Goal: Information Seeking & Learning: Check status

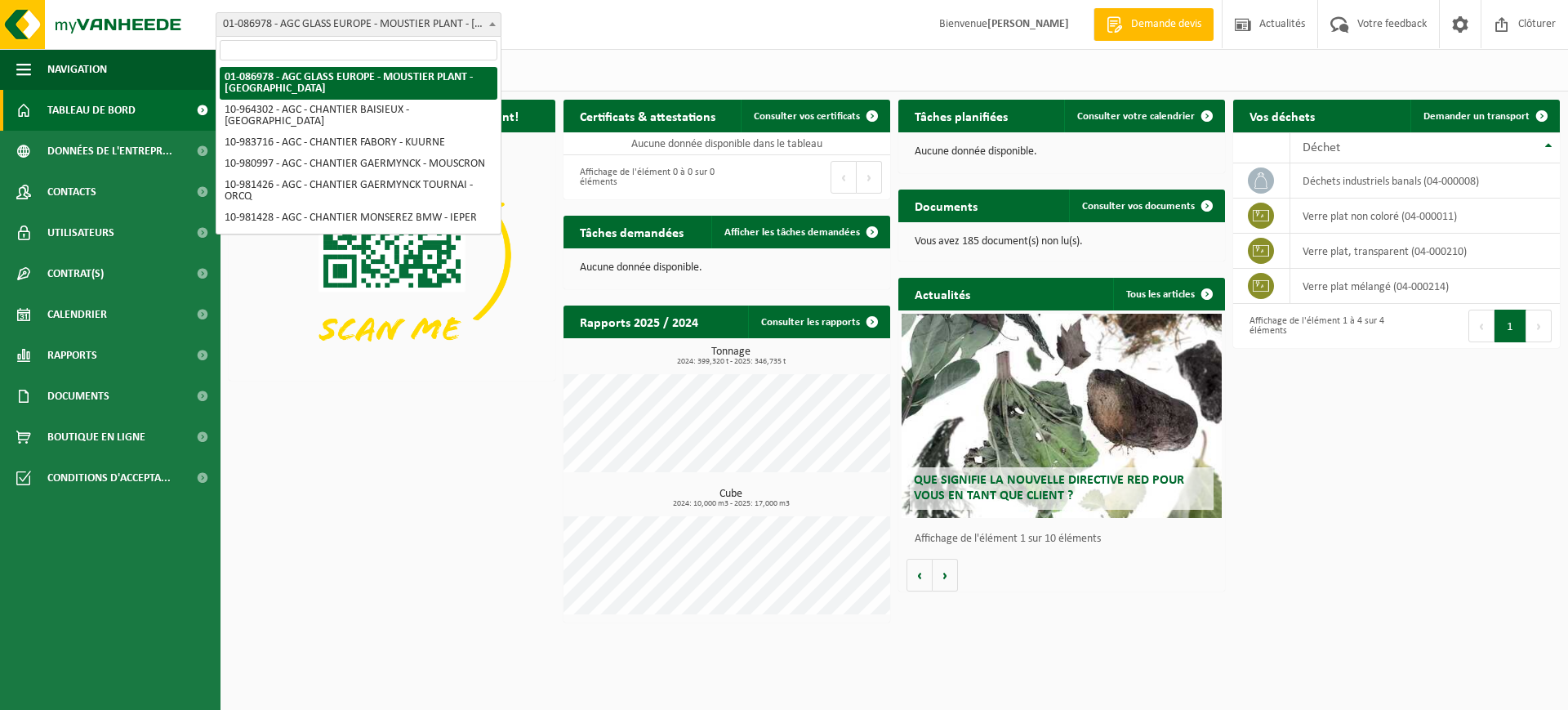
click at [459, 23] on span "01-086978 - AGC GLASS EUROPE - MOUSTIER PLANT - [GEOGRAPHIC_DATA]" at bounding box center [358, 23] width 284 height 22
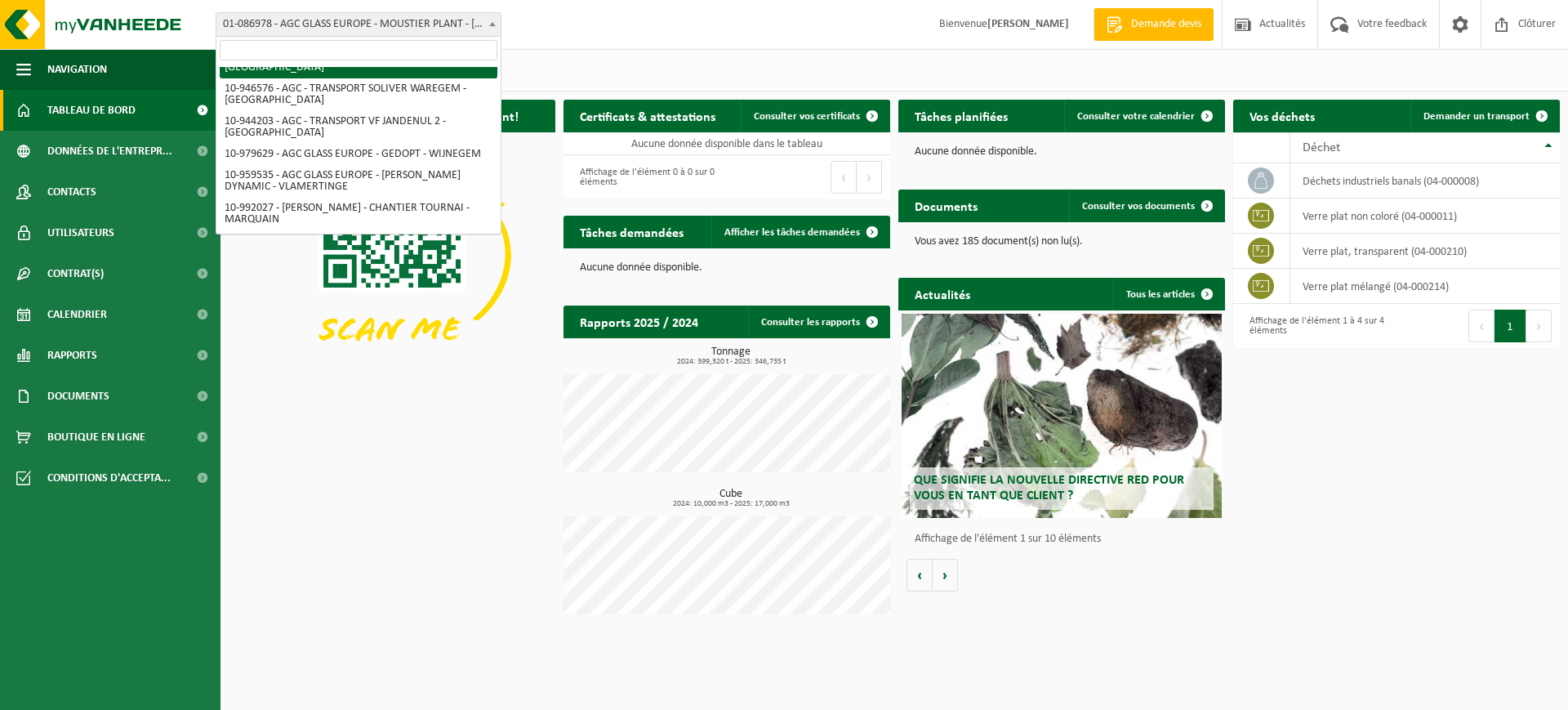
scroll to position [335, 0]
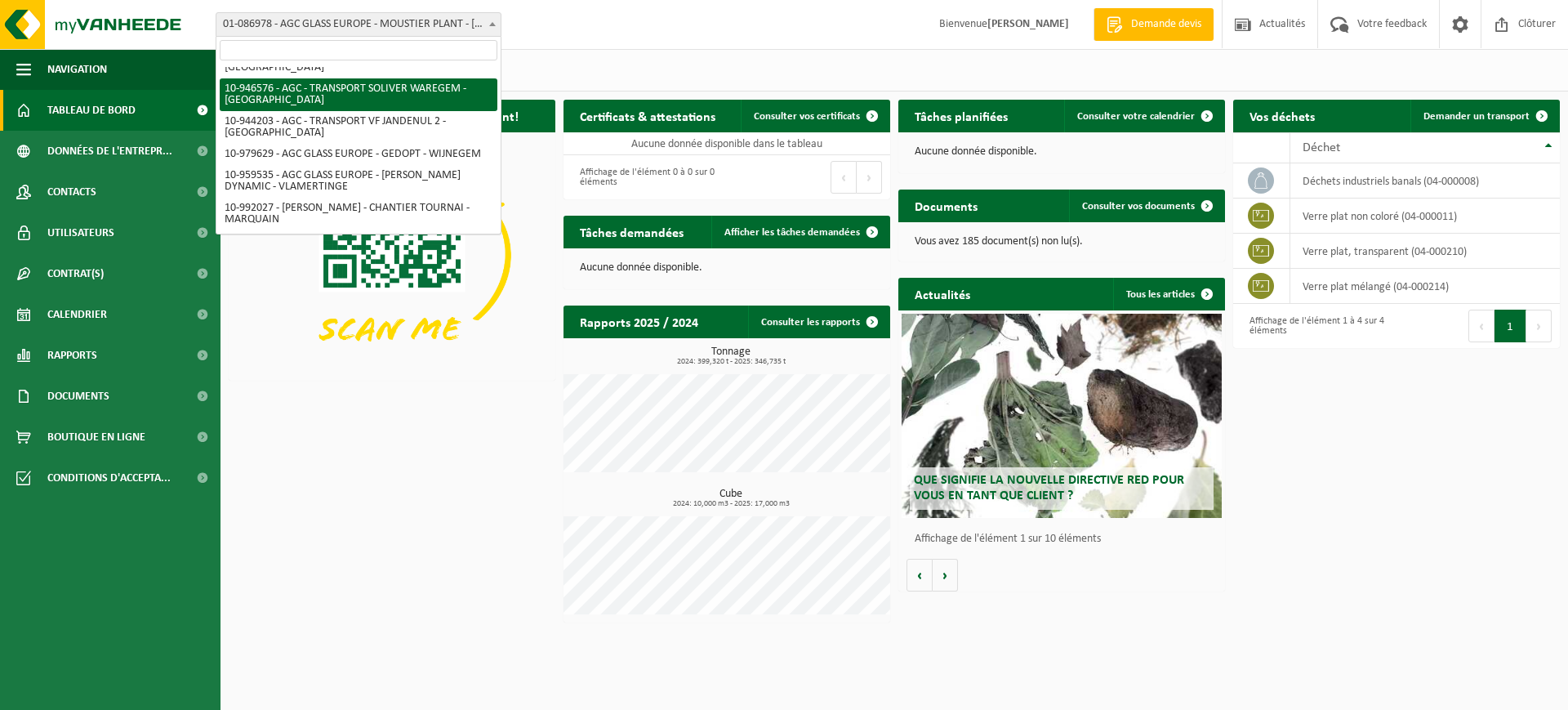
select select "141746"
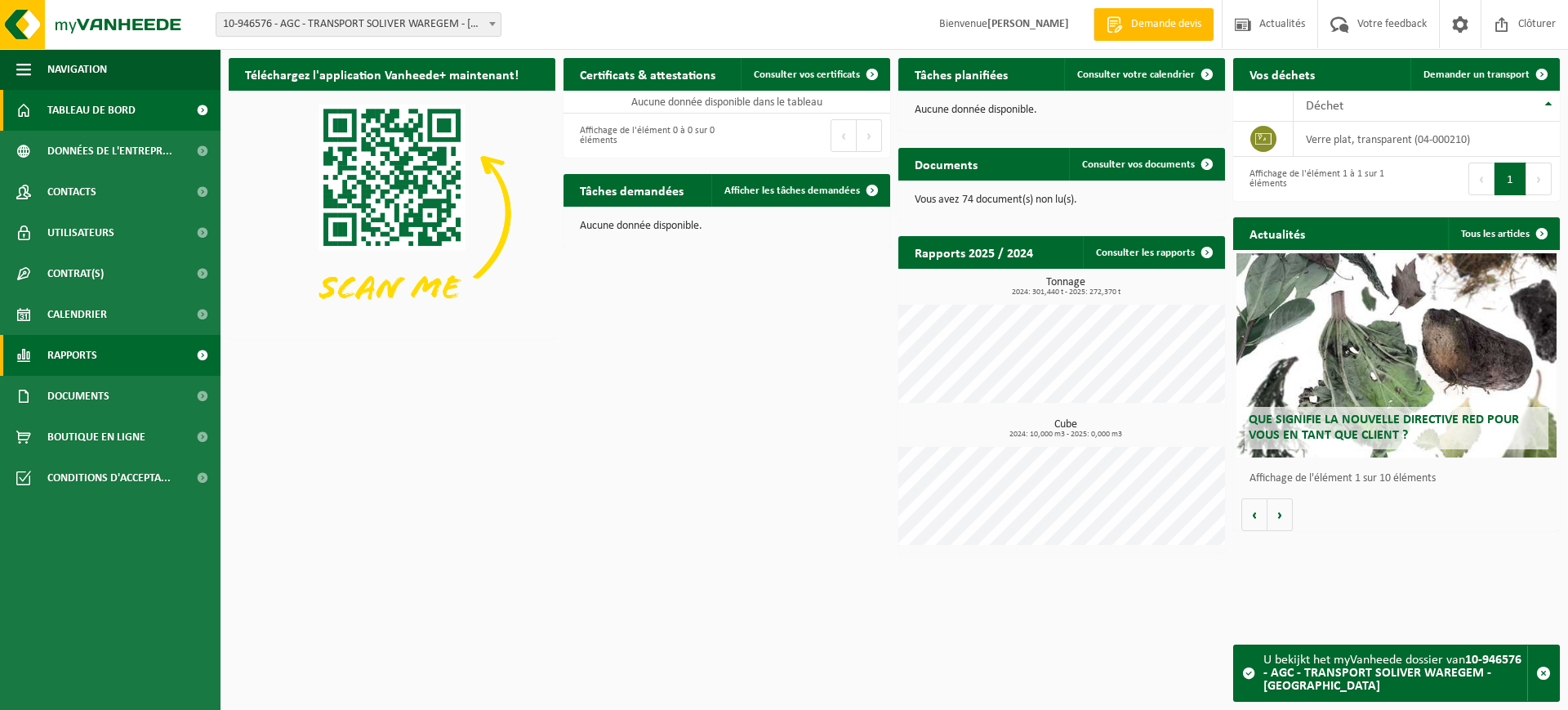
click at [131, 364] on link "Rapports" at bounding box center [110, 356] width 221 height 41
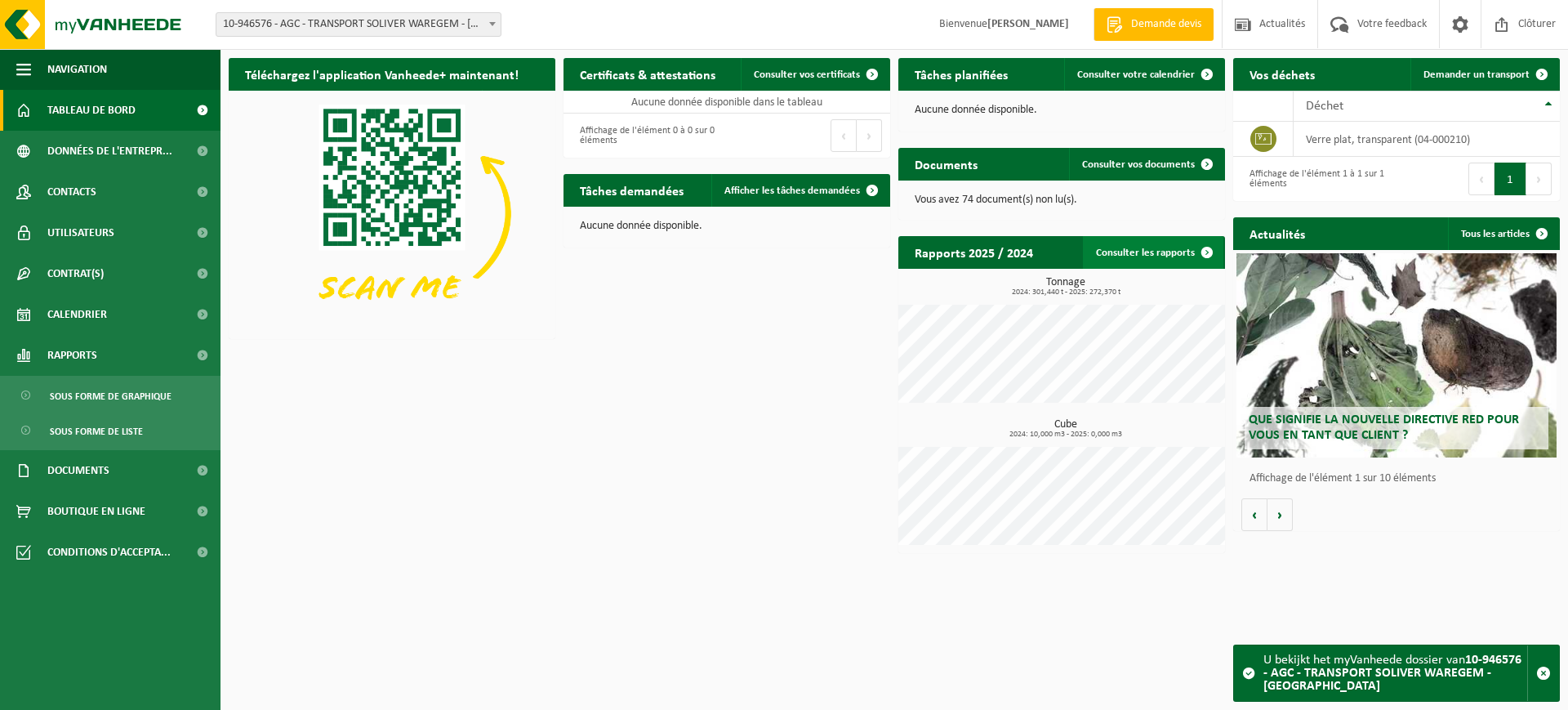
click at [1151, 256] on link "Consulter les rapports" at bounding box center [1154, 251] width 141 height 32
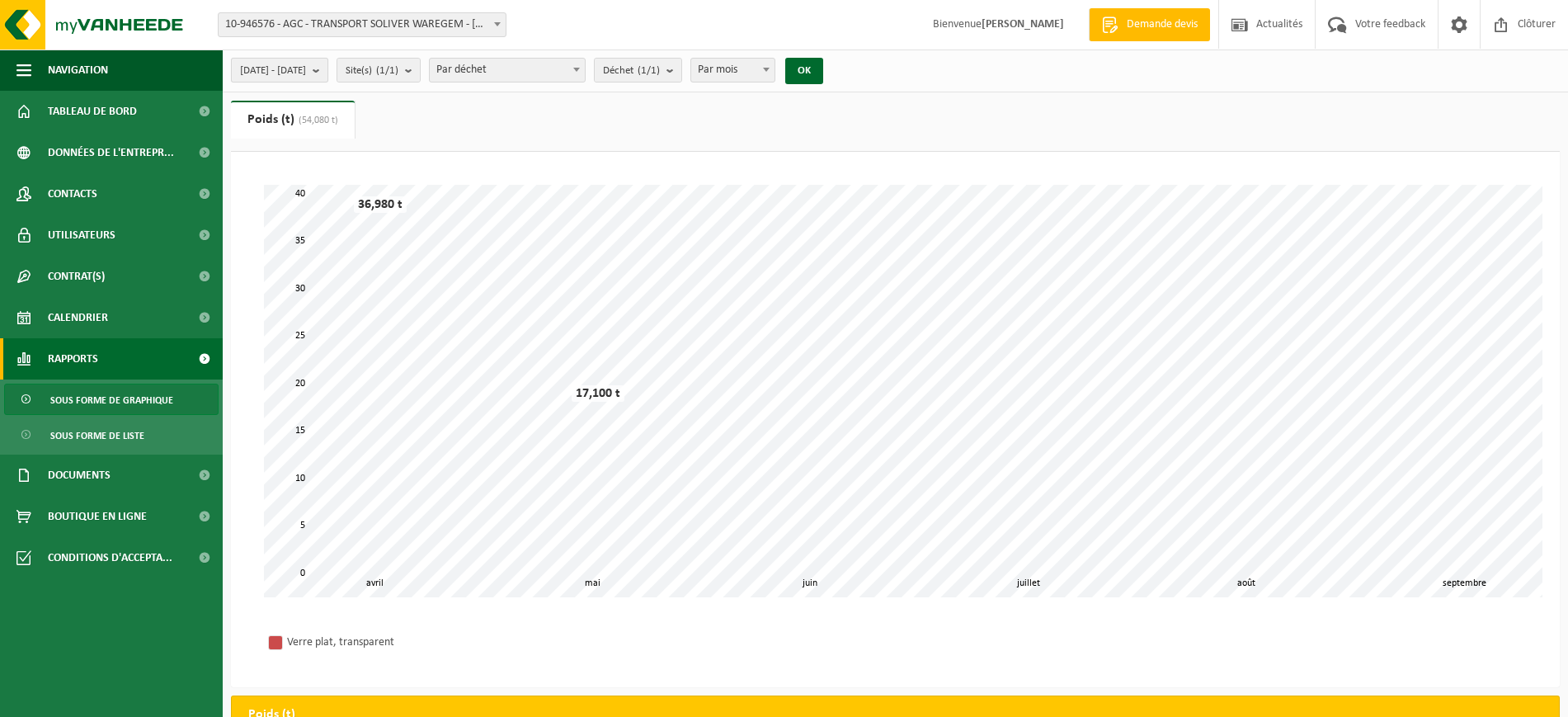
click at [328, 78] on b "submit" at bounding box center [320, 69] width 15 height 23
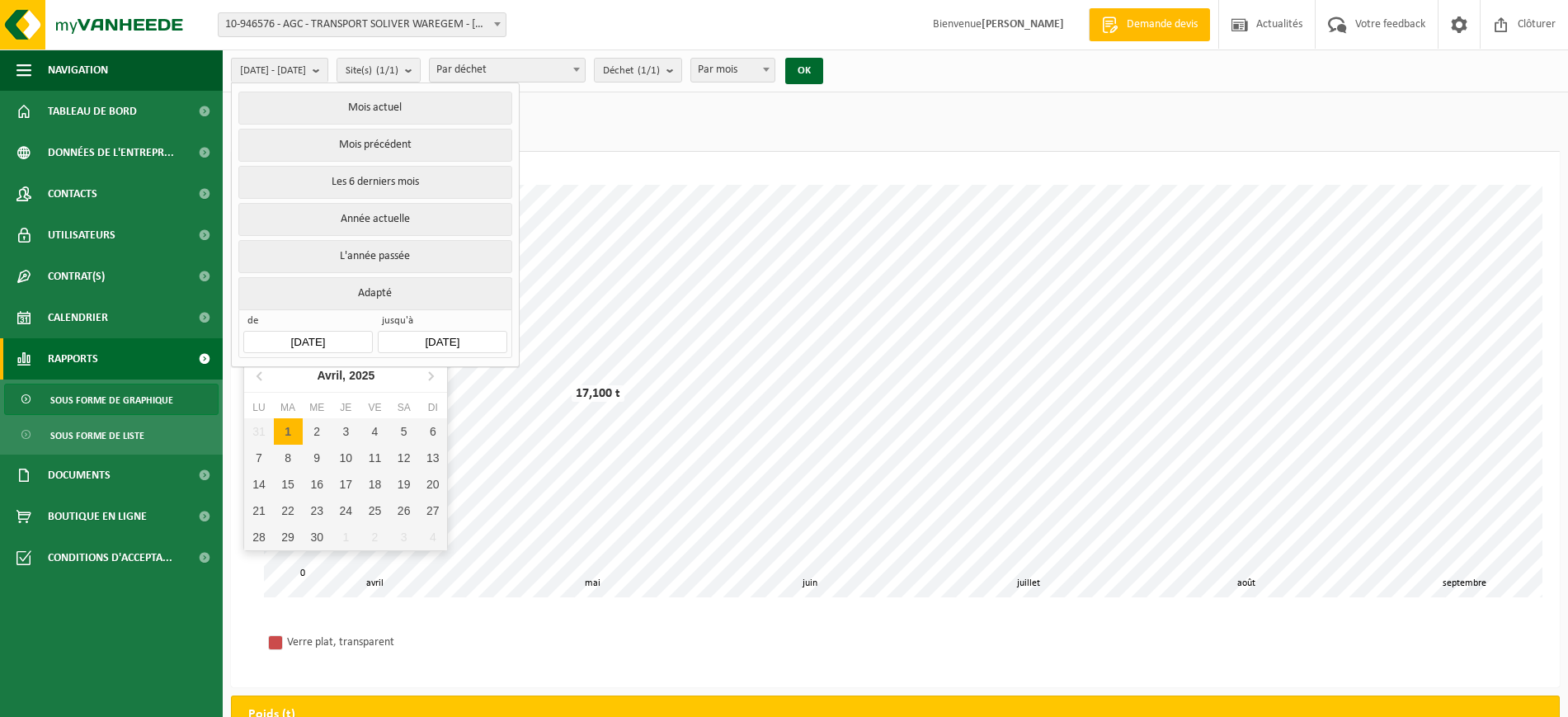
click at [344, 332] on input "[DATE]" at bounding box center [307, 342] width 128 height 23
click at [268, 365] on icon at bounding box center [261, 375] width 27 height 27
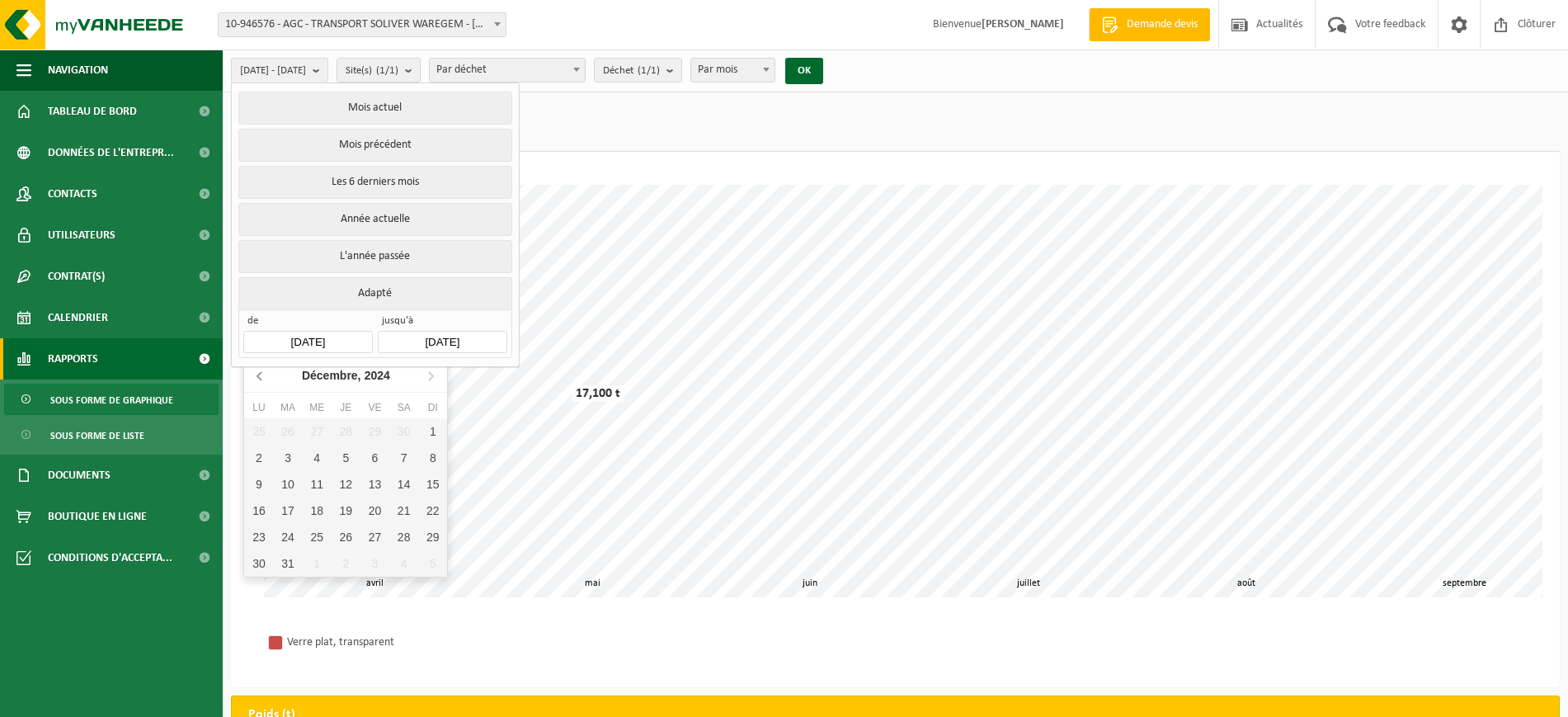
click at [268, 365] on icon at bounding box center [261, 375] width 27 height 27
click at [426, 432] on div "1" at bounding box center [432, 432] width 29 height 27
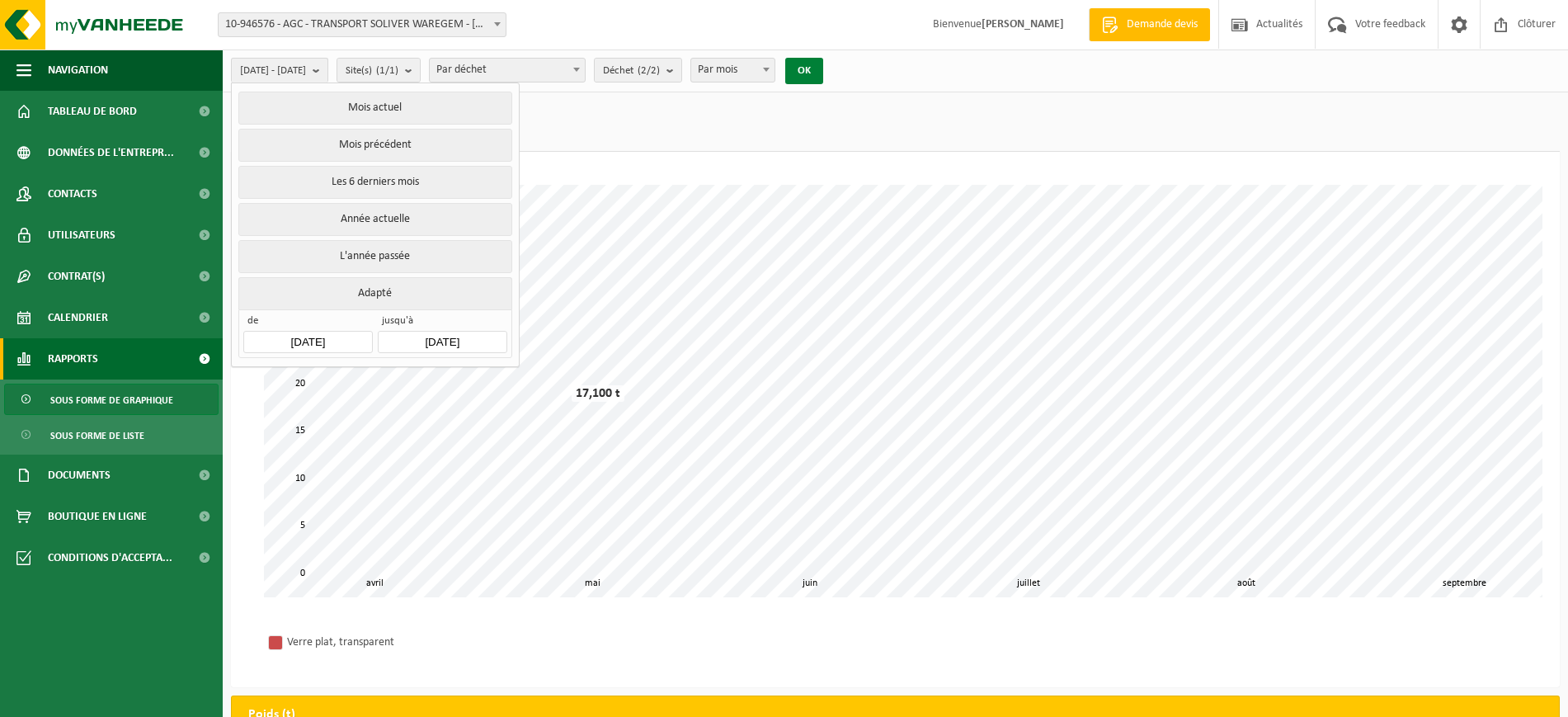
click at [823, 69] on button "OK" at bounding box center [804, 70] width 38 height 27
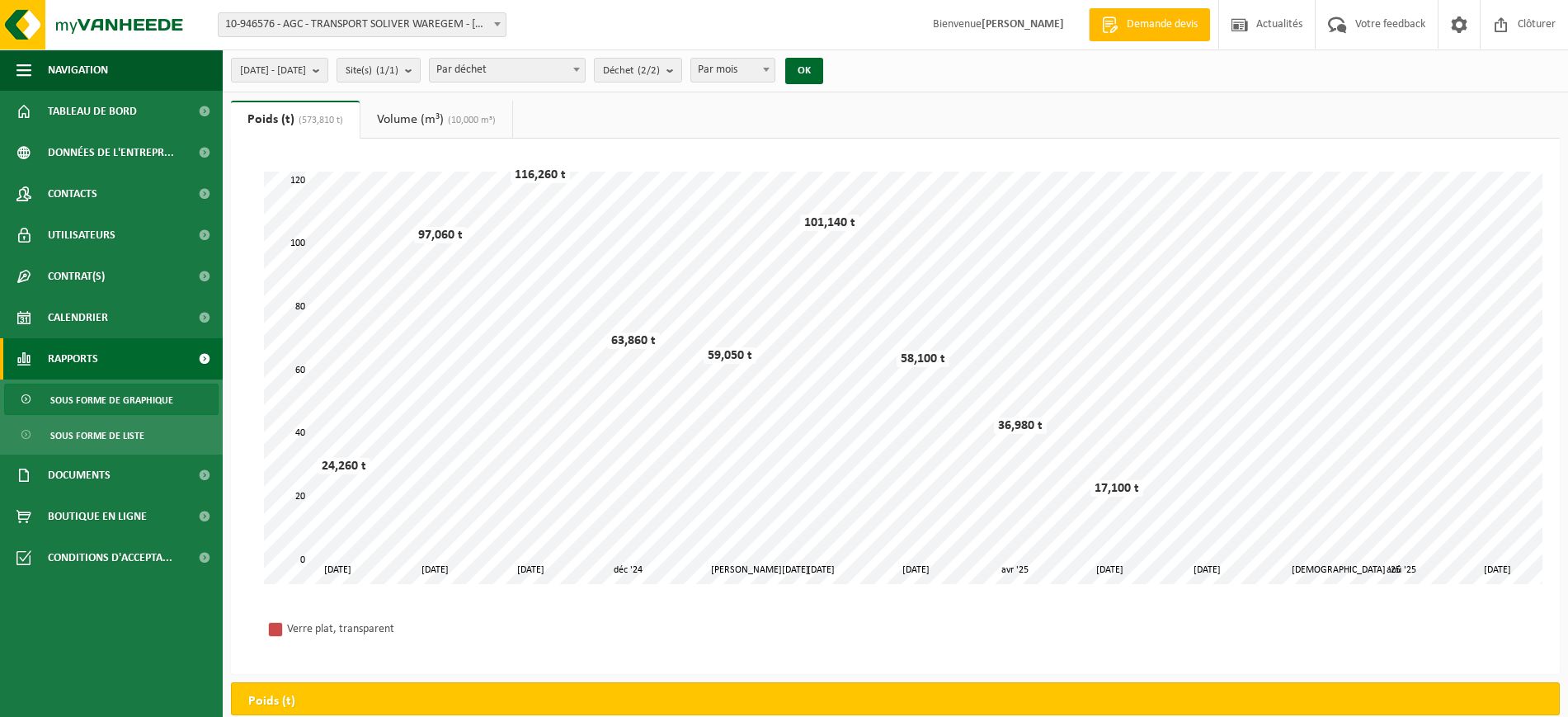
click at [968, 73] on div "[DATE] - [DATE] Mois actuel Mois précédent Les 6 derniers mois Année actuelle L…" at bounding box center [896, 70] width 1346 height 42
click at [328, 68] on b "submit" at bounding box center [320, 69] width 15 height 23
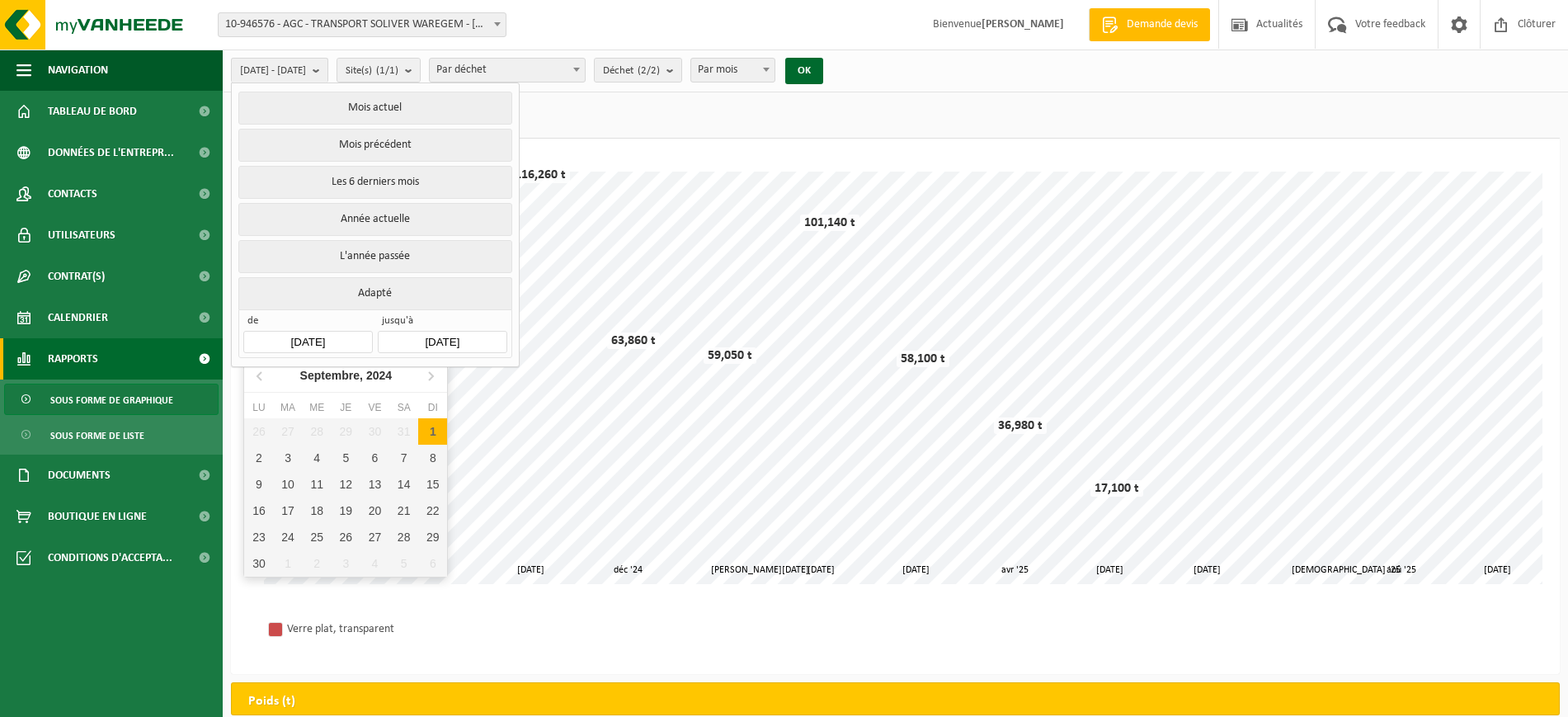
click at [342, 331] on input "[DATE]" at bounding box center [307, 342] width 128 height 23
click at [265, 376] on icon at bounding box center [261, 375] width 27 height 27
click at [262, 432] on div "1" at bounding box center [258, 432] width 29 height 27
type input "[DATE]"
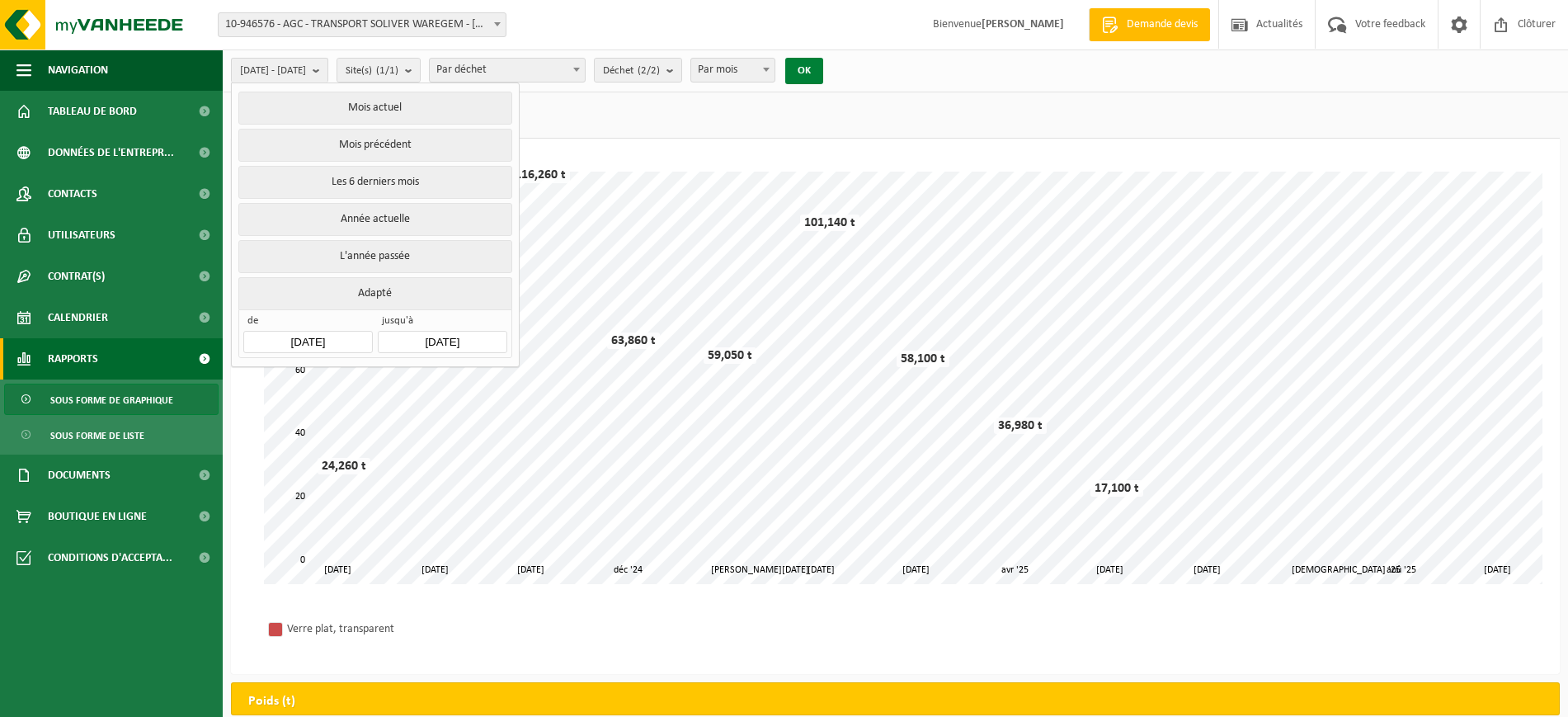
click at [823, 78] on button "OK" at bounding box center [804, 70] width 38 height 27
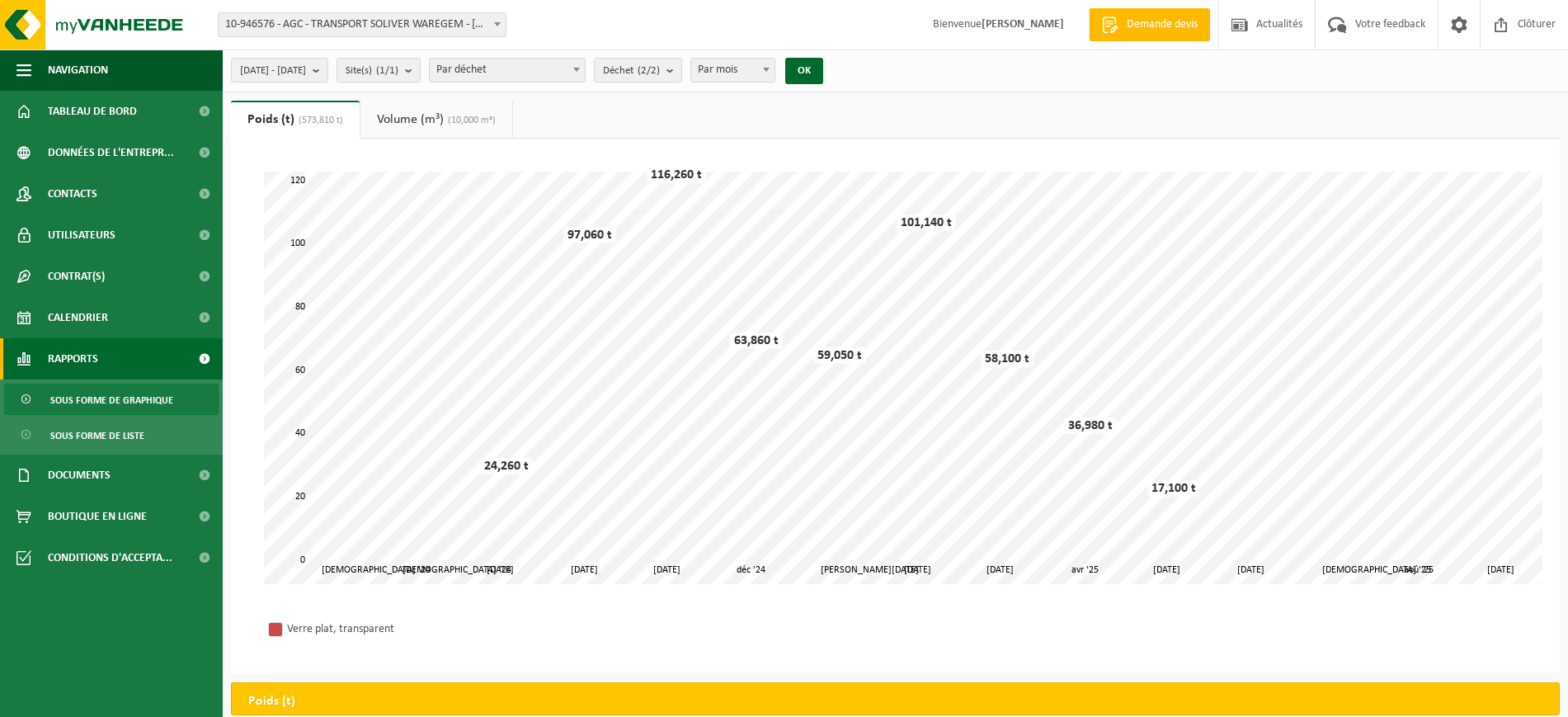
click at [983, 85] on div "[DATE] - [DATE] Mois actuel Mois précédent Les 6 derniers mois Année actuelle L…" at bounding box center [896, 70] width 1346 height 42
